Goal: Transaction & Acquisition: Purchase product/service

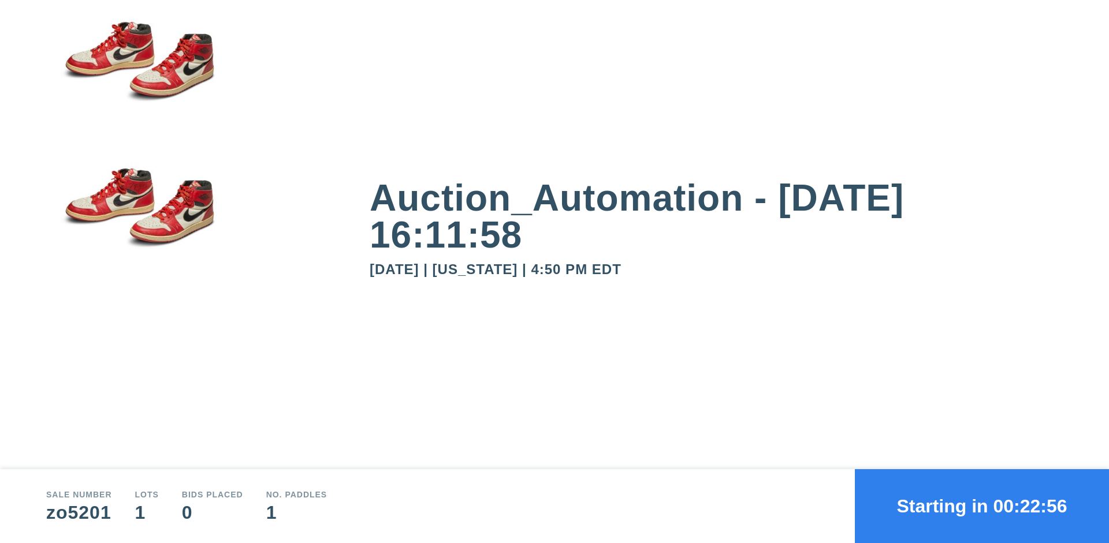
click at [982, 507] on button "Starting in 00:22:56" at bounding box center [982, 507] width 254 height 74
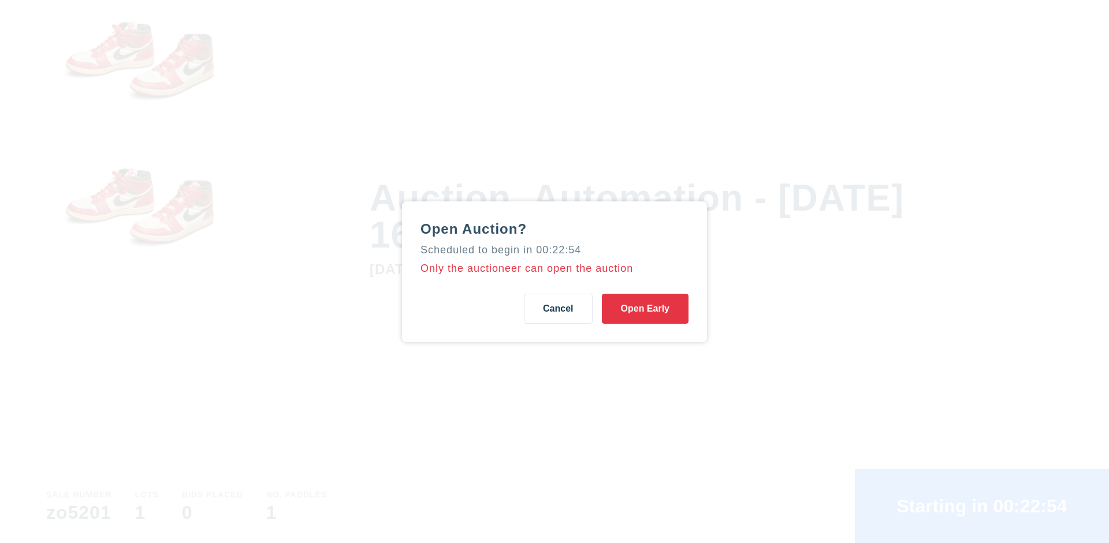
click at [645, 308] on button "Open Early" at bounding box center [645, 309] width 87 height 30
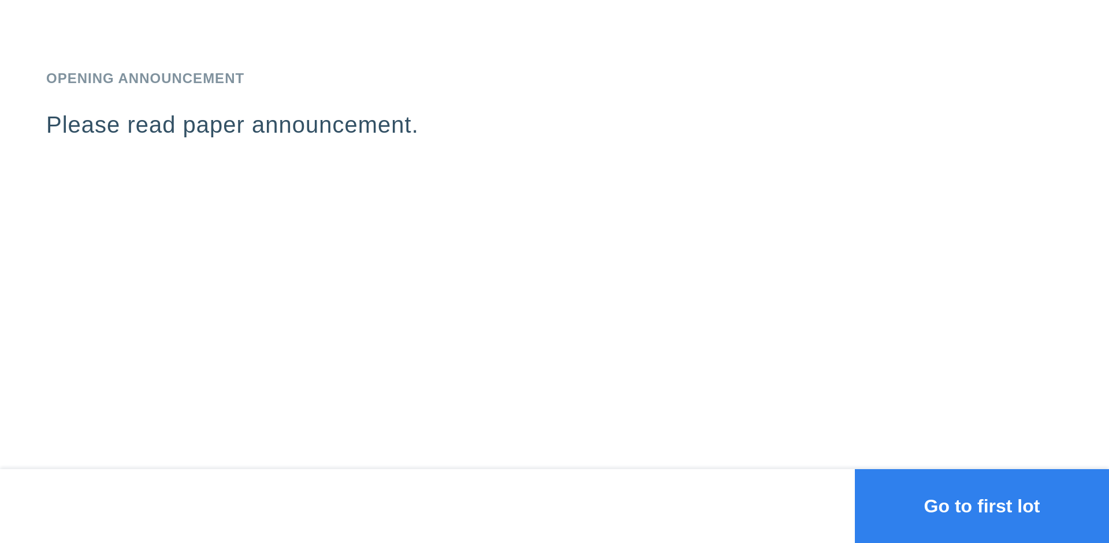
click at [982, 507] on button "Go to first lot" at bounding box center [982, 507] width 254 height 74
